Goal: Task Accomplishment & Management: Complete application form

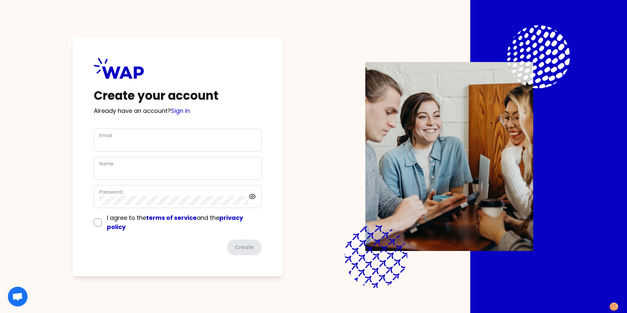
click at [447, 131] on img at bounding box center [449, 156] width 168 height 189
click at [120, 140] on input "Email" at bounding box center [177, 143] width 157 height 9
type input "[PERSON_NAME][EMAIL_ADDRESS][PERSON_NAME][DOMAIN_NAME]"
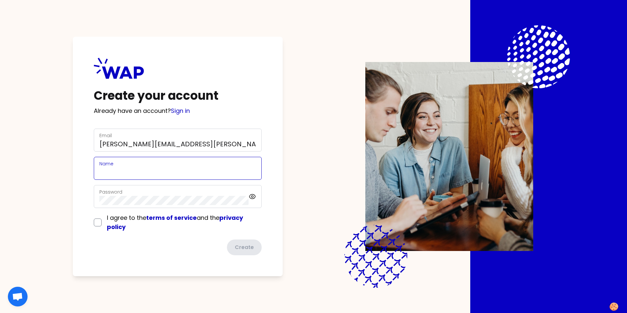
type input "[PERSON_NAME]"
click at [254, 197] on div "Password" at bounding box center [178, 196] width 168 height 23
click at [97, 224] on input "checkbox" at bounding box center [98, 222] width 8 height 8
checkbox input "true"
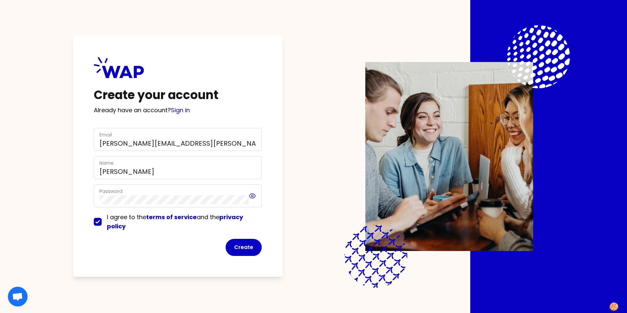
click at [252, 197] on icon at bounding box center [253, 196] width 8 height 8
click at [238, 246] on button "Create" at bounding box center [244, 247] width 36 height 17
